Goal: Communication & Community: Share content

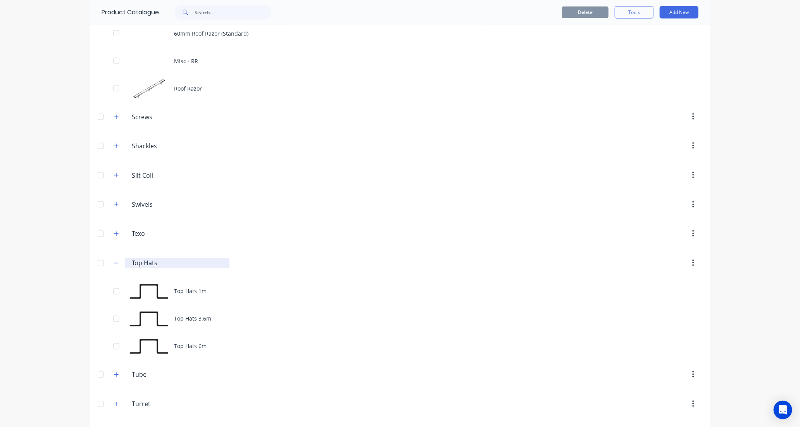
scroll to position [688, 0]
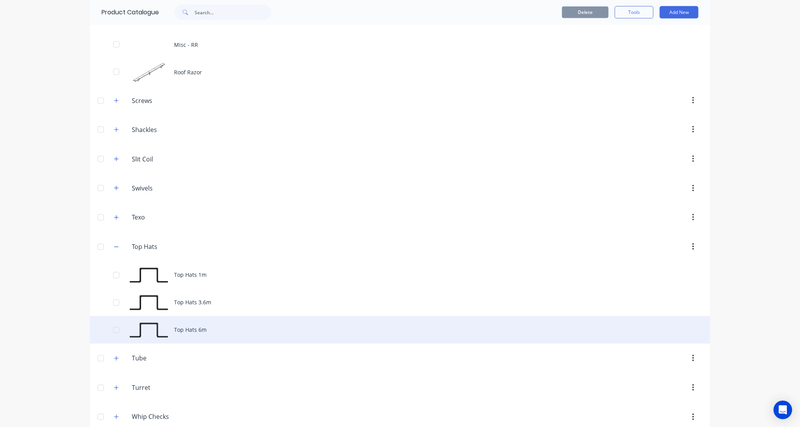
click at [218, 334] on div "Top Hats 6m" at bounding box center [400, 330] width 620 height 28
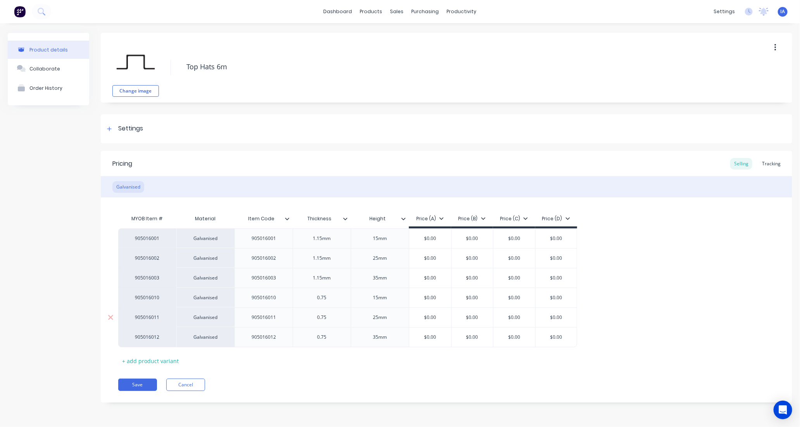
type textarea "x"
click at [766, 165] on div "Tracking" at bounding box center [771, 164] width 26 height 12
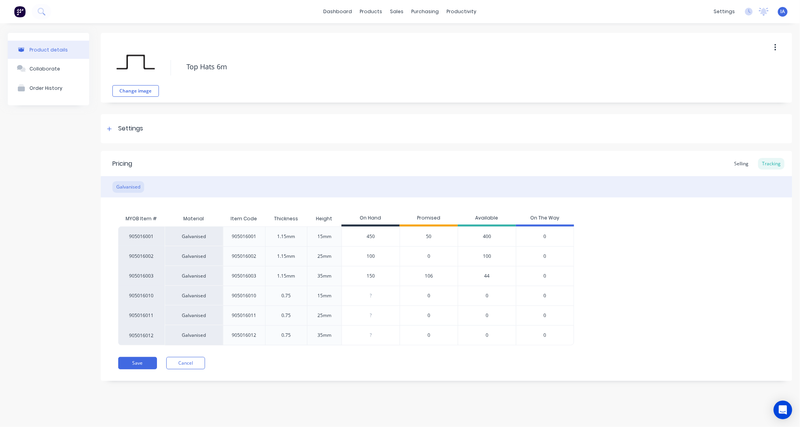
click at [363, 238] on input "450" at bounding box center [371, 236] width 58 height 7
type input "50"
type textarea "x"
type input "650"
type textarea "x"
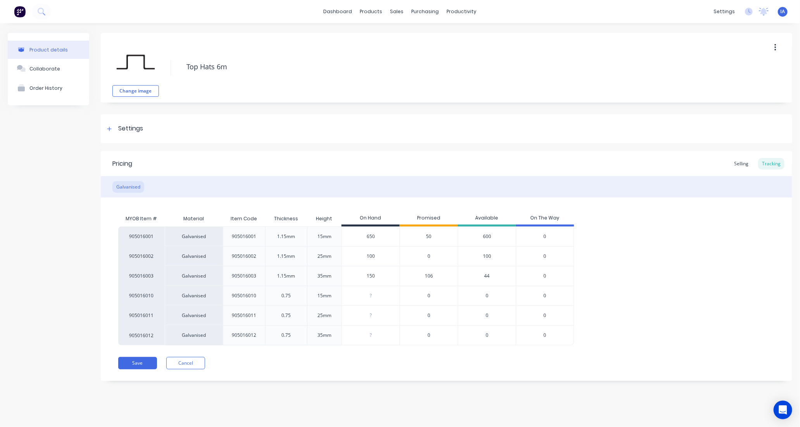
type input "650"
click at [653, 277] on div "905016001 Galvanised 905016001 1.15mm 15mm 650 650 50 600 0 905016002 Galvanise…" at bounding box center [446, 286] width 656 height 119
click at [389, 276] on input "150" at bounding box center [371, 276] width 58 height 7
type input "15"
type textarea "x"
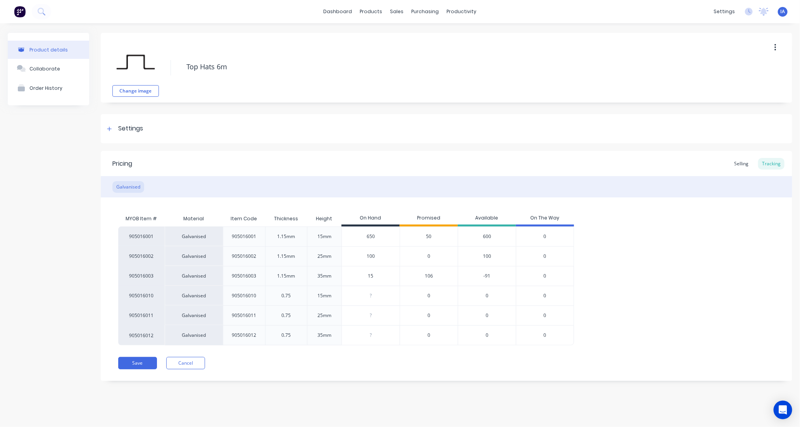
type input "156"
type textarea "x"
type input "156"
drag, startPoint x: 743, startPoint y: 245, endPoint x: 739, endPoint y: 249, distance: 4.9
click at [740, 248] on div "905016001 Galvanised 905016001 1.15mm 15mm 650 650 50 600 0 905016002 Galvanise…" at bounding box center [446, 286] width 656 height 119
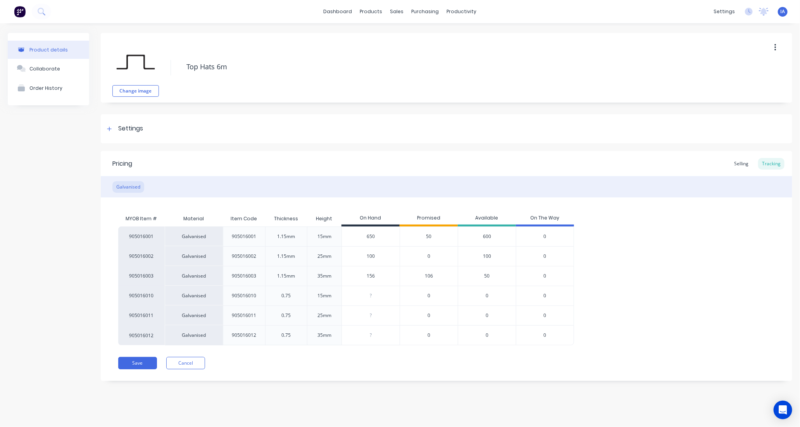
click at [706, 303] on div "905016001 Galvanised 905016001 1.15mm 15mm 650 650 50 600 0 905016002 Galvanise…" at bounding box center [446, 286] width 656 height 119
click at [138, 363] on button "Save" at bounding box center [137, 363] width 39 height 12
type textarea "x"
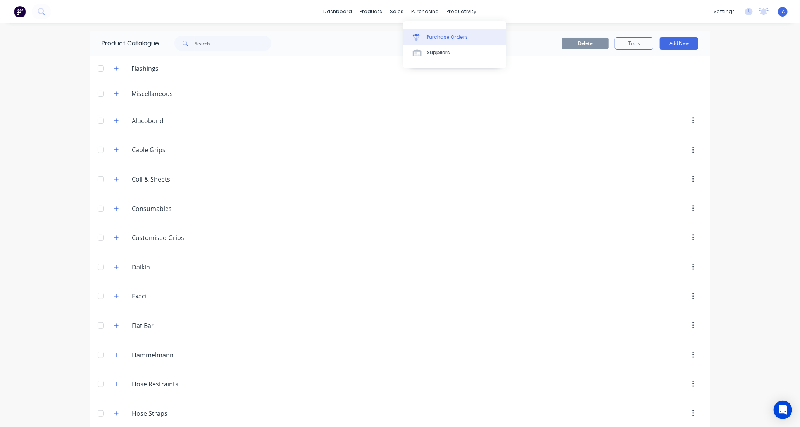
click at [445, 35] on div "Purchase Orders" at bounding box center [447, 37] width 41 height 7
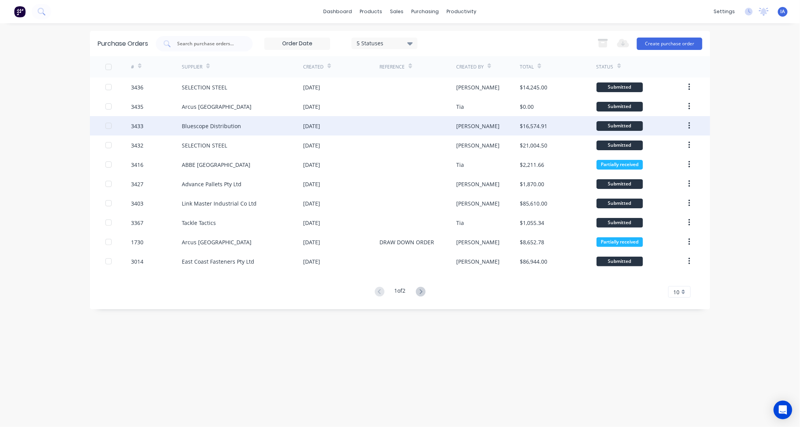
click at [215, 126] on div "Bluescope Distribution" at bounding box center [211, 126] width 59 height 8
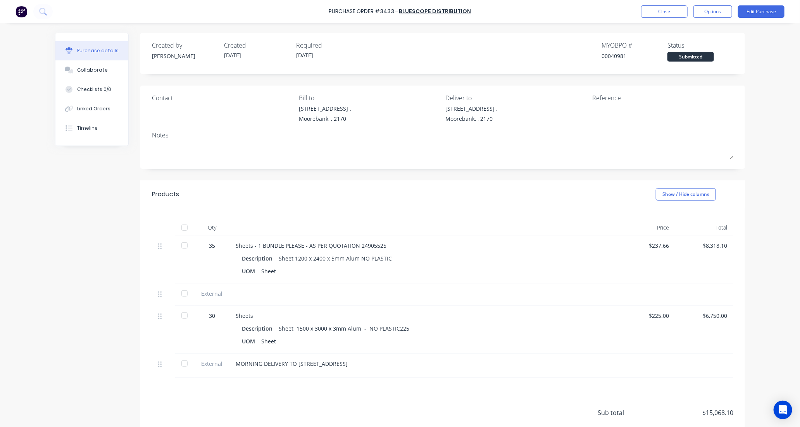
click at [181, 229] on div at bounding box center [184, 227] width 15 height 15
click at [95, 71] on div "Collaborate" at bounding box center [92, 70] width 31 height 7
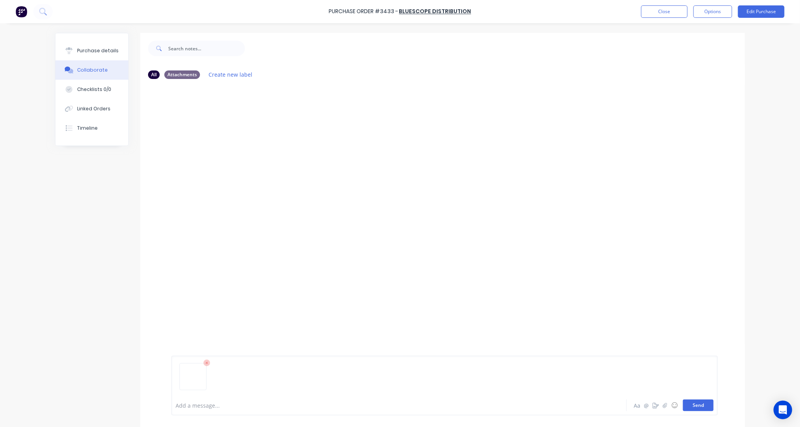
click at [688, 404] on button "Send" at bounding box center [698, 406] width 31 height 12
click at [670, 13] on button "Close" at bounding box center [664, 11] width 46 height 12
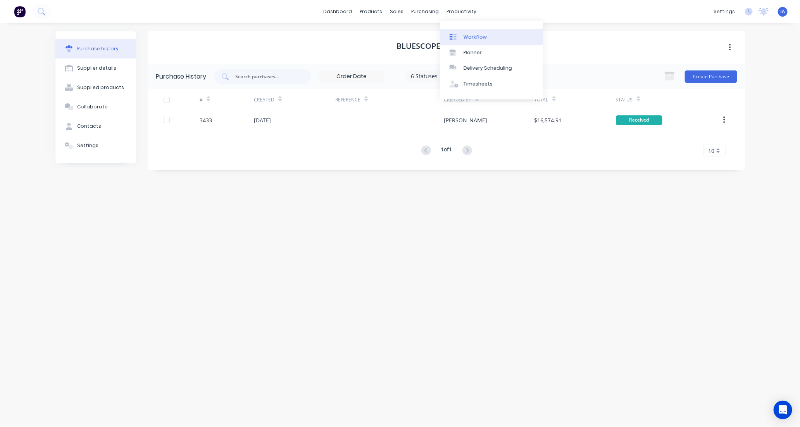
click at [475, 38] on div "Workflow" at bounding box center [474, 37] width 23 height 7
